Goal: Navigation & Orientation: Understand site structure

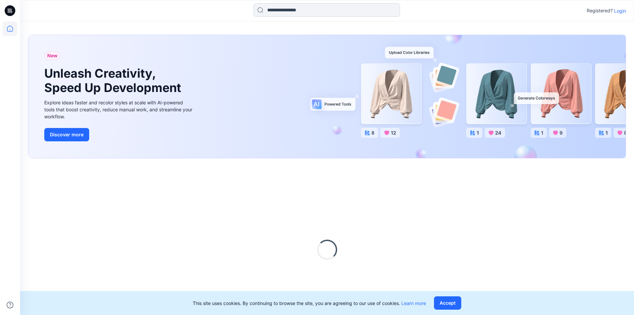
click at [290, 12] on input at bounding box center [327, 9] width 147 height 13
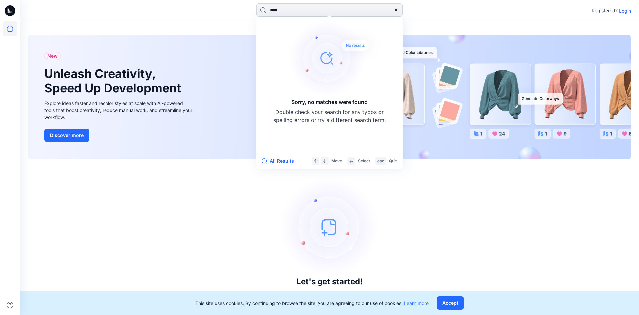
type input "****"
click at [383, 245] on div "Let's get started! Click New to add a style or create a folder." at bounding box center [329, 237] width 603 height 140
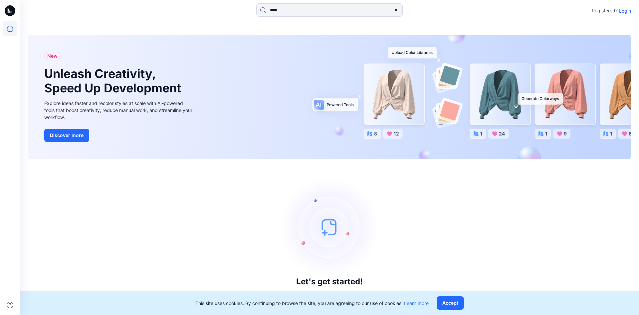
click at [625, 12] on p "Login" at bounding box center [625, 10] width 12 height 7
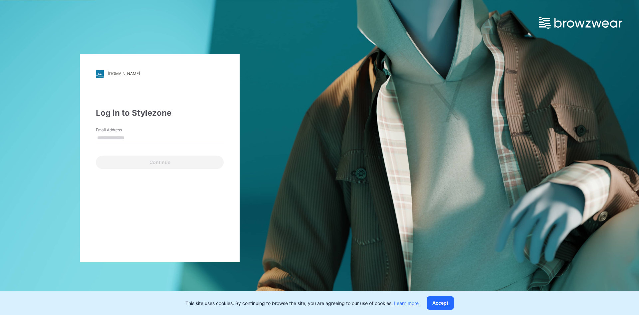
click at [128, 138] on input "Email Address" at bounding box center [160, 138] width 128 height 10
click at [118, 136] on input "Email Address" at bounding box center [160, 138] width 128 height 10
click at [119, 136] on input "Email Address" at bounding box center [160, 138] width 128 height 10
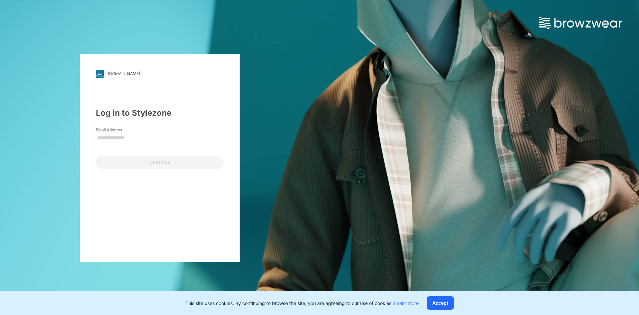
click at [119, 136] on input "Email Address" at bounding box center [160, 138] width 128 height 10
type input "*"
type input "**********"
click at [96, 156] on button "Continue" at bounding box center [160, 162] width 128 height 13
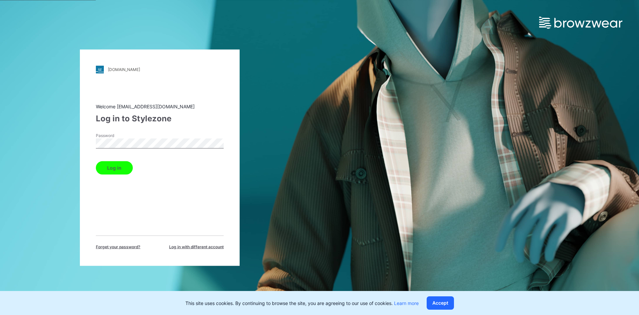
click at [104, 160] on div "Log in" at bounding box center [160, 166] width 128 height 16
click at [110, 167] on button "Log in" at bounding box center [114, 167] width 37 height 13
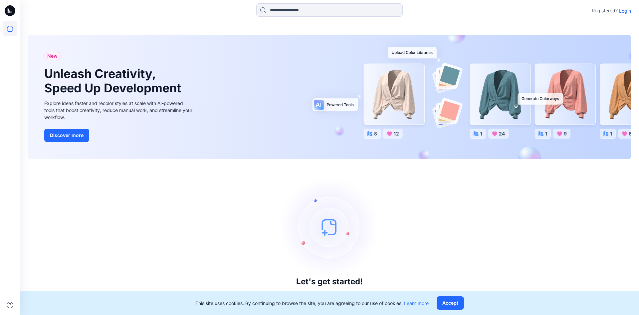
drag, startPoint x: 204, startPoint y: 69, endPoint x: 208, endPoint y: 70, distance: 4.1
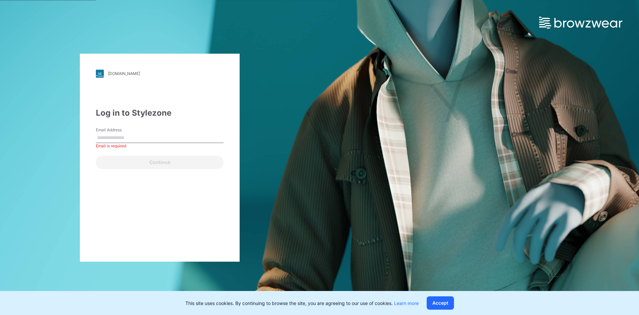
click at [145, 140] on input "Email Address" at bounding box center [160, 138] width 128 height 10
type input "*"
type input "*****"
drag, startPoint x: 132, startPoint y: 143, endPoint x: 134, endPoint y: 137, distance: 6.3
click at [132, 143] on div "Please enter a valid email address" at bounding box center [160, 146] width 128 height 6
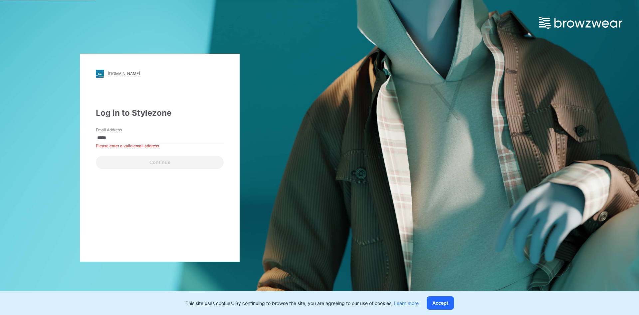
click at [134, 137] on input "*****" at bounding box center [160, 138] width 128 height 10
click at [372, 125] on div "[DOMAIN_NAME] Loading... Log in to Stylezone Email Address Email is required Co…" at bounding box center [319, 157] width 639 height 315
drag, startPoint x: 359, startPoint y: 104, endPoint x: 359, endPoint y: 117, distance: 13.0
click at [359, 104] on div "[DOMAIN_NAME] Loading... Log in to Stylezone Email Address Email is required Co…" at bounding box center [319, 157] width 639 height 315
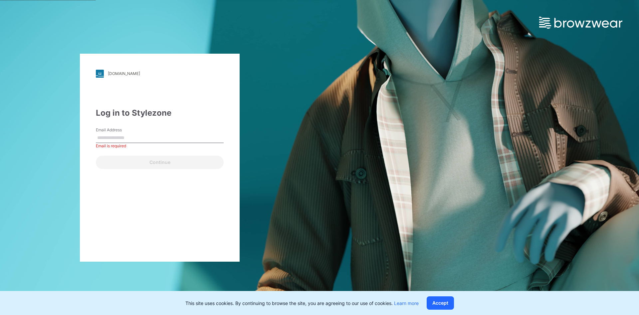
drag, startPoint x: 165, startPoint y: 141, endPoint x: 371, endPoint y: 161, distance: 207.7
click at [164, 141] on input "Email Address" at bounding box center [160, 138] width 128 height 10
click at [149, 143] on div "Email is required" at bounding box center [160, 146] width 128 height 6
click at [150, 137] on input "Email Address" at bounding box center [160, 138] width 128 height 10
type input "**********"
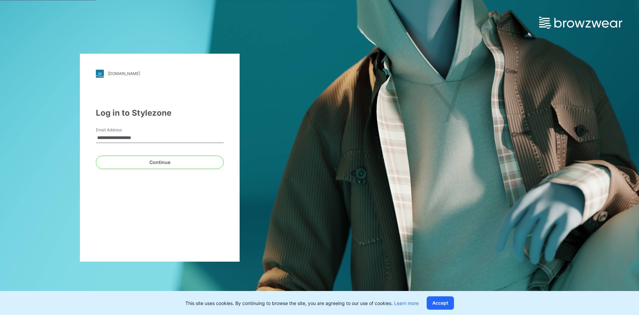
click at [96, 156] on button "Continue" at bounding box center [160, 162] width 128 height 13
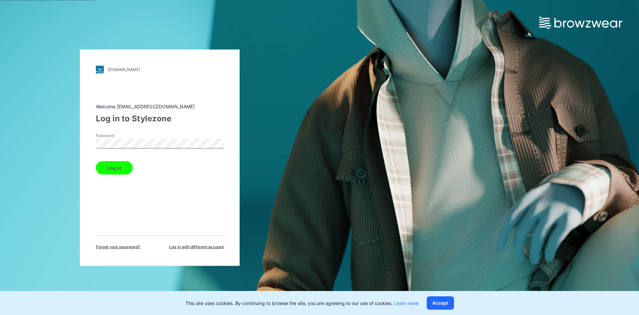
click at [96, 161] on button "Log in" at bounding box center [114, 167] width 37 height 13
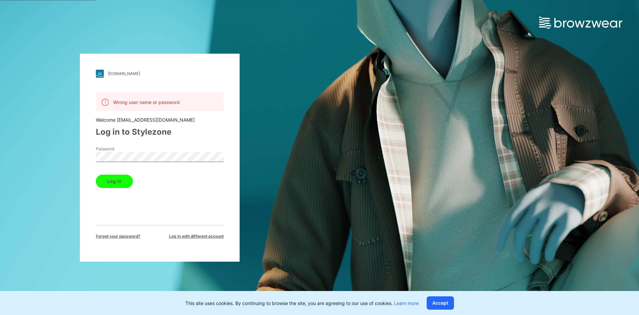
click at [199, 224] on div "Wrong user name or password Welcome [EMAIL_ADDRESS][DOMAIN_NAME] Log in to Styl…" at bounding box center [160, 165] width 128 height 147
click at [144, 150] on div "Password" at bounding box center [160, 156] width 128 height 20
click at [488, 147] on div "[DOMAIN_NAME] Loading... Wrong user name or password Welcome [EMAIL_ADDRESS][DO…" at bounding box center [319, 157] width 639 height 315
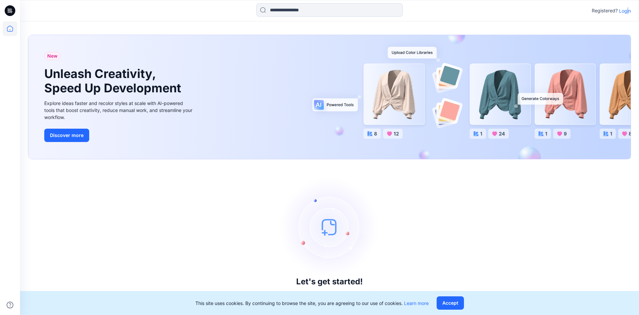
click at [626, 14] on p "Login" at bounding box center [625, 10] width 12 height 7
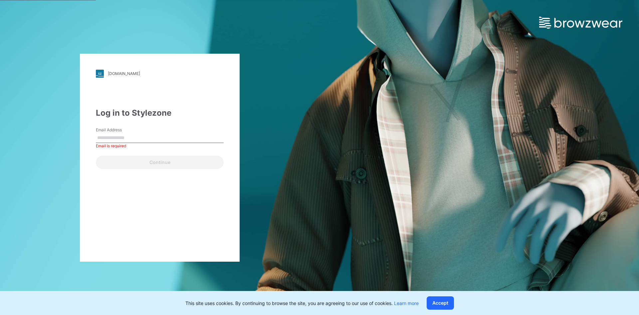
click at [174, 133] on input "Email Address" at bounding box center [160, 138] width 128 height 10
paste input "**********"
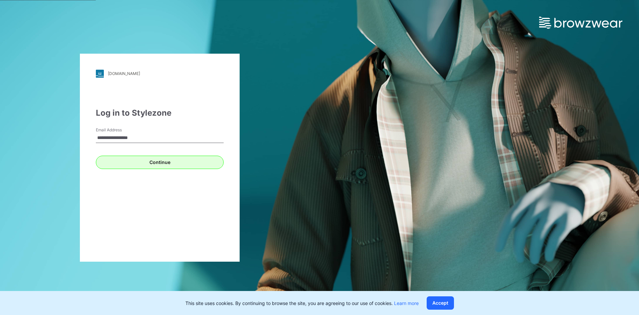
type input "**********"
click at [162, 164] on button "Continue" at bounding box center [160, 162] width 128 height 13
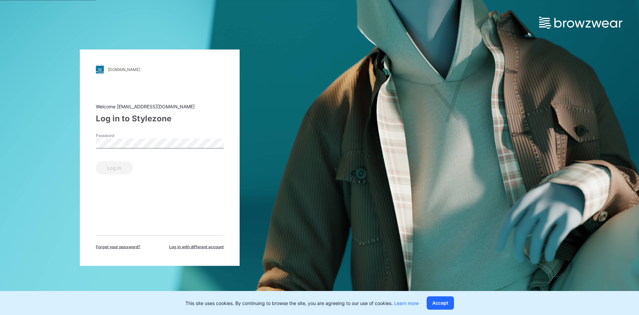
click at [115, 149] on div "Password" at bounding box center [160, 142] width 128 height 20
click at [112, 169] on button "Log in" at bounding box center [114, 167] width 37 height 13
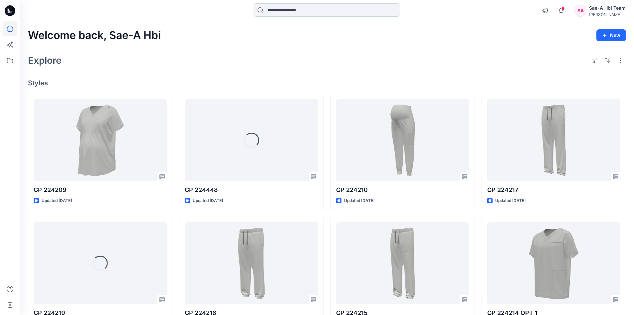
drag, startPoint x: 286, startPoint y: 9, endPoint x: 290, endPoint y: 12, distance: 5.5
click at [286, 9] on input at bounding box center [327, 9] width 147 height 13
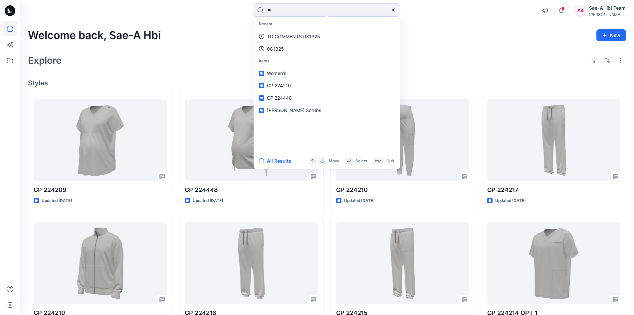
type input "*"
type input "****"
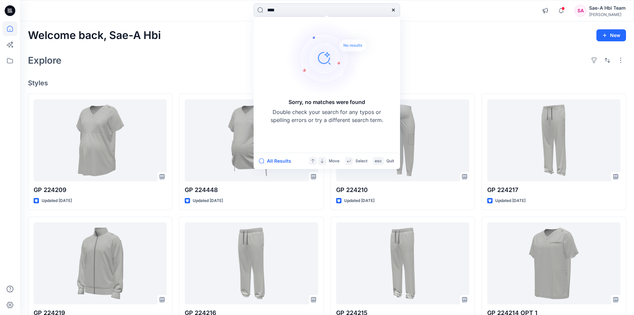
click at [195, 63] on div "Explore" at bounding box center [327, 60] width 598 height 16
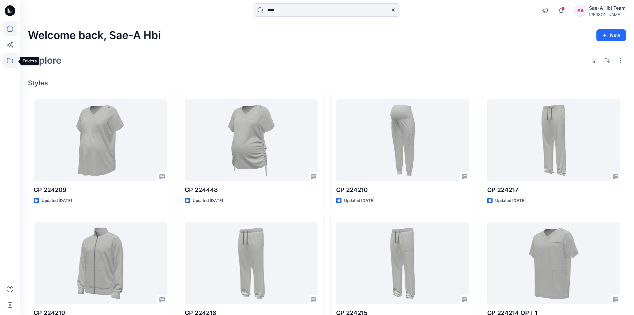
click at [11, 61] on icon at bounding box center [10, 60] width 15 height 15
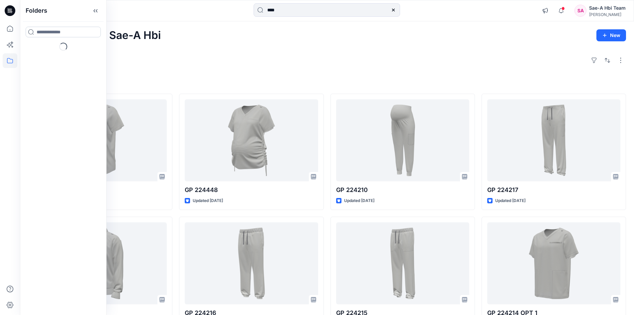
click at [54, 32] on input at bounding box center [63, 32] width 75 height 11
click at [32, 51] on icon "button" at bounding box center [31, 52] width 1 height 2
click at [41, 66] on icon "button" at bounding box center [38, 65] width 5 height 5
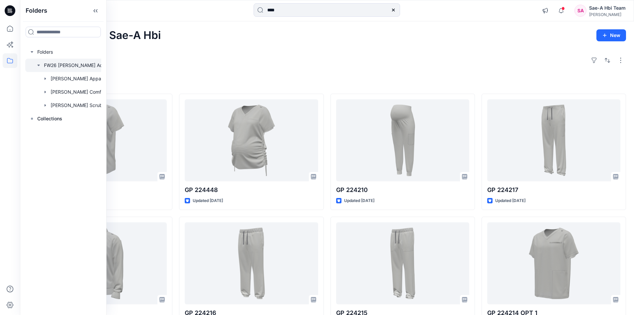
click at [40, 67] on icon "button" at bounding box center [38, 65] width 5 height 5
click at [44, 91] on icon "button" at bounding box center [45, 91] width 5 height 5
click at [62, 106] on p "Women's" at bounding box center [67, 105] width 20 height 8
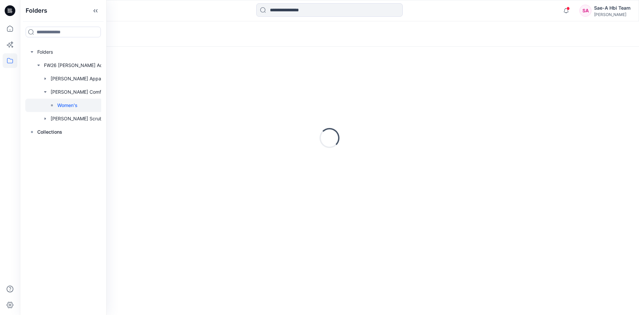
click at [181, 37] on div "Loading..." at bounding box center [329, 33] width 619 height 25
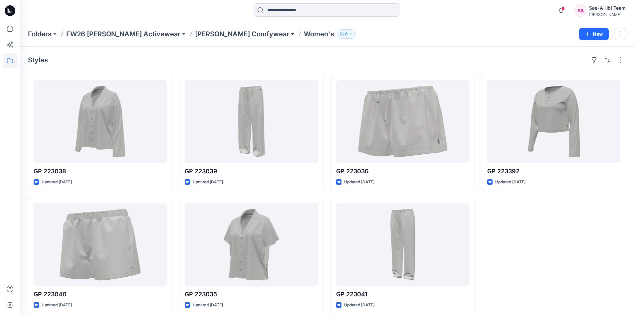
click at [289, 35] on button at bounding box center [292, 33] width 7 height 9
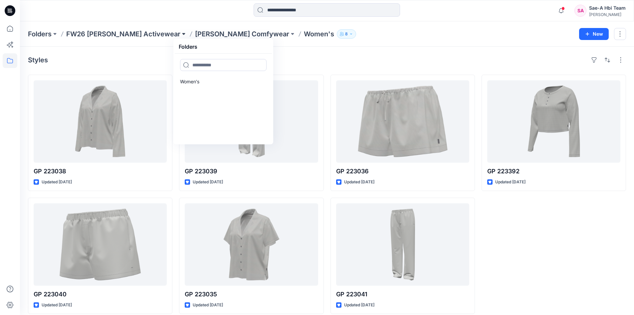
click at [180, 31] on button at bounding box center [183, 33] width 7 height 9
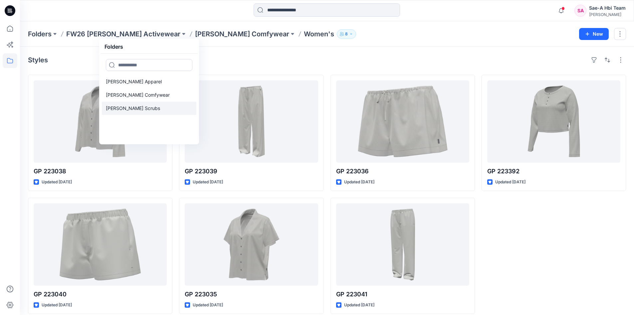
click at [119, 111] on p "Hanes Scrubs" at bounding box center [133, 108] width 54 height 8
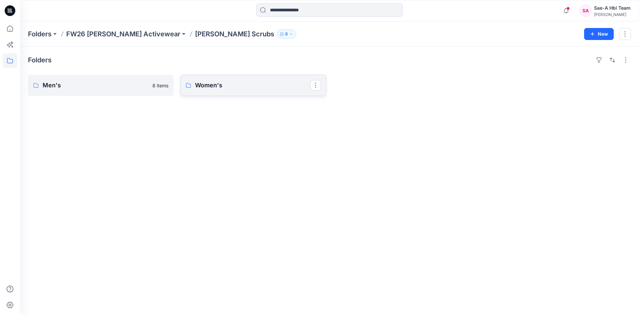
click at [240, 79] on link "Women's" at bounding box center [253, 85] width 146 height 21
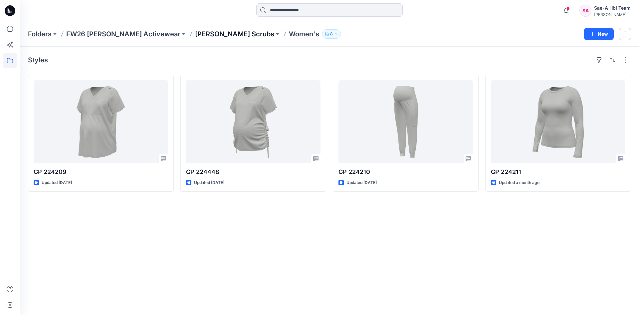
click at [200, 35] on p "Hanes Scrubs" at bounding box center [234, 33] width 79 height 9
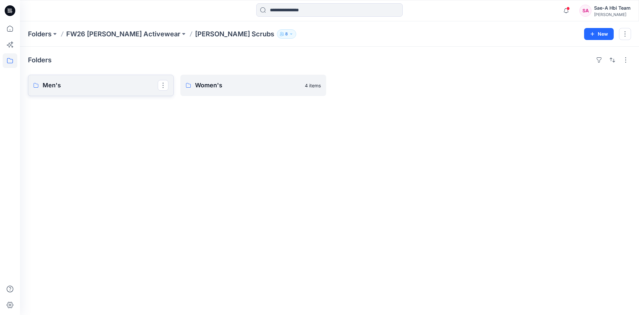
click at [104, 89] on p "Men's" at bounding box center [100, 85] width 115 height 9
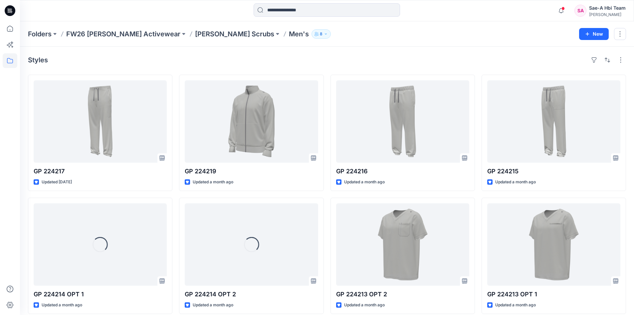
scroll to position [7, 0]
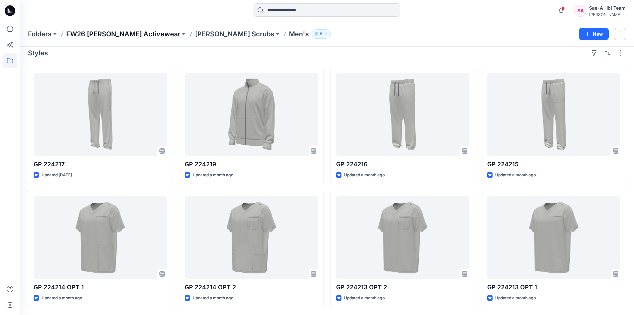
click at [146, 36] on p "FW26 Hanes Activewear" at bounding box center [123, 33] width 114 height 9
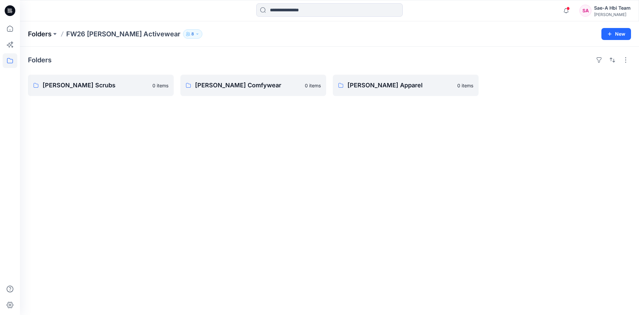
click at [52, 37] on p "Folders" at bounding box center [40, 33] width 24 height 9
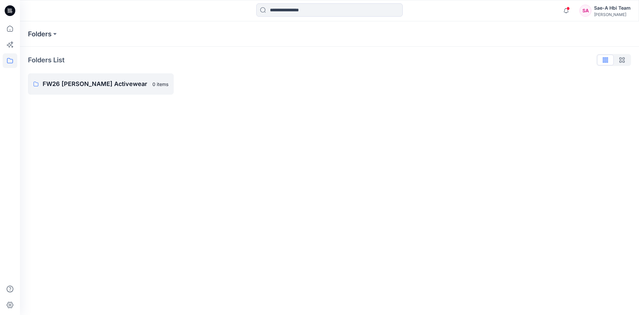
click at [52, 37] on p "Folders" at bounding box center [40, 33] width 24 height 9
